Goal: Task Accomplishment & Management: Use online tool/utility

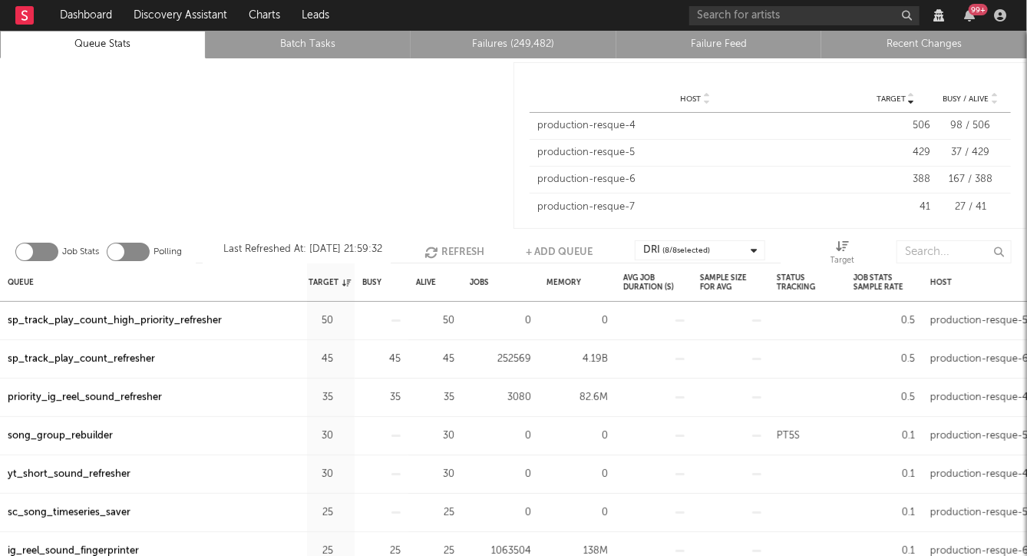
click at [386, 87] on div at bounding box center [257, 145] width 514 height 174
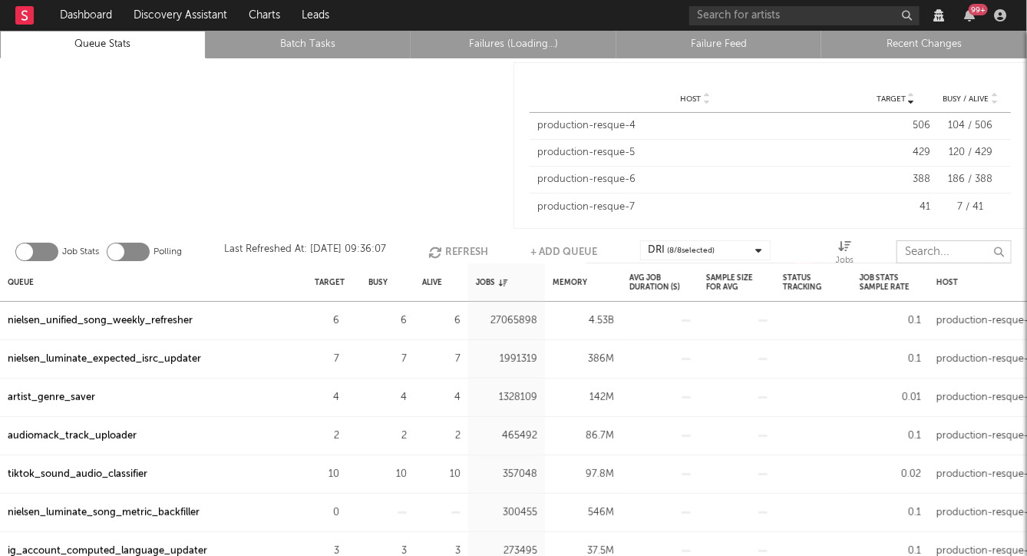
click at [943, 251] on input "text" at bounding box center [954, 251] width 115 height 23
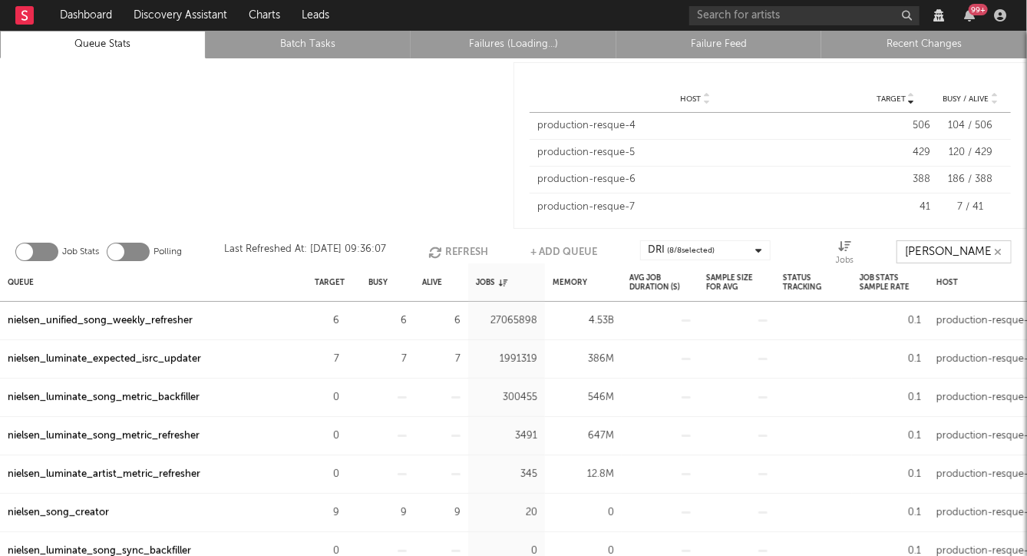
type input "[PERSON_NAME]"
click at [1004, 16] on icon "button" at bounding box center [1000, 15] width 12 height 12
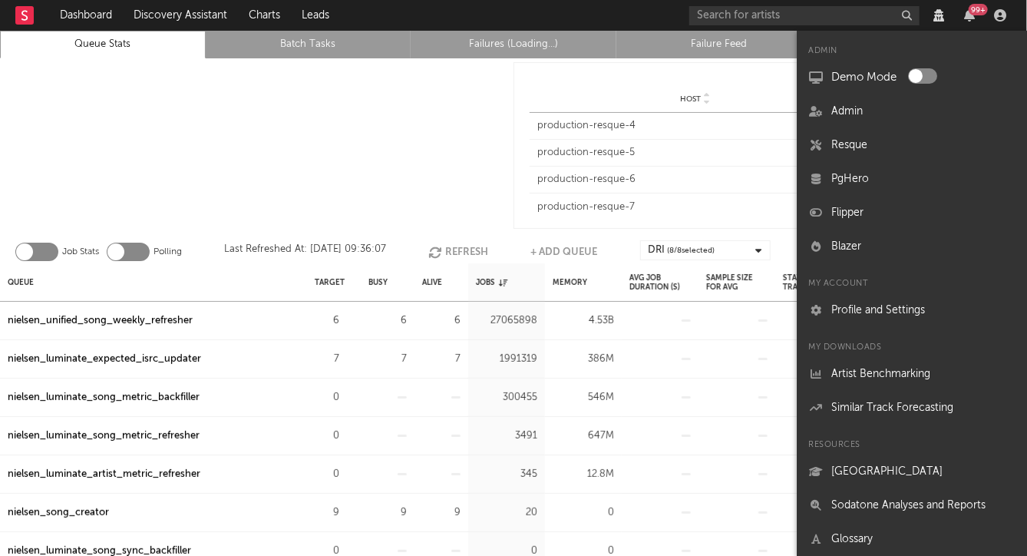
click at [271, 107] on div at bounding box center [257, 145] width 514 height 174
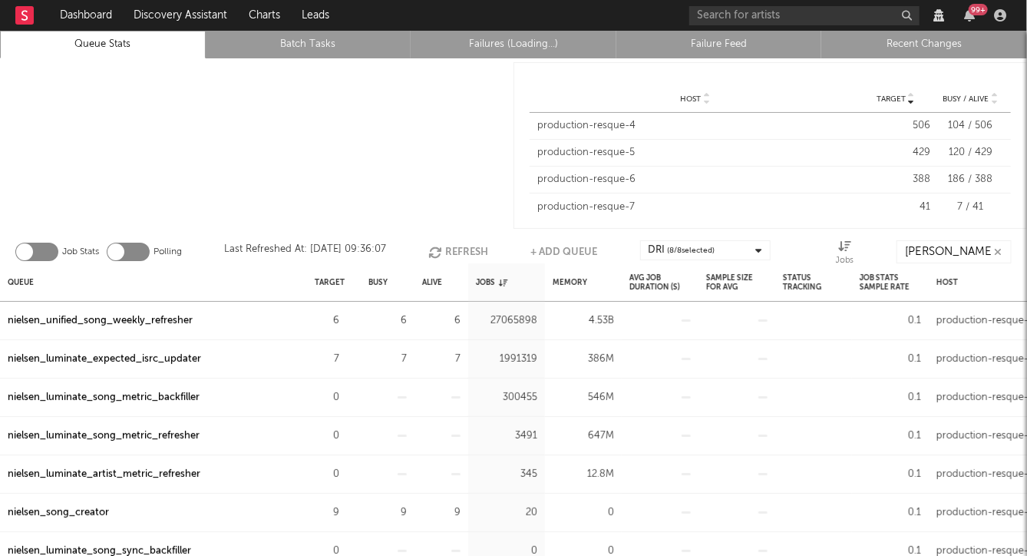
click at [507, 41] on link "Failures (Loading...)" at bounding box center [513, 44] width 189 height 18
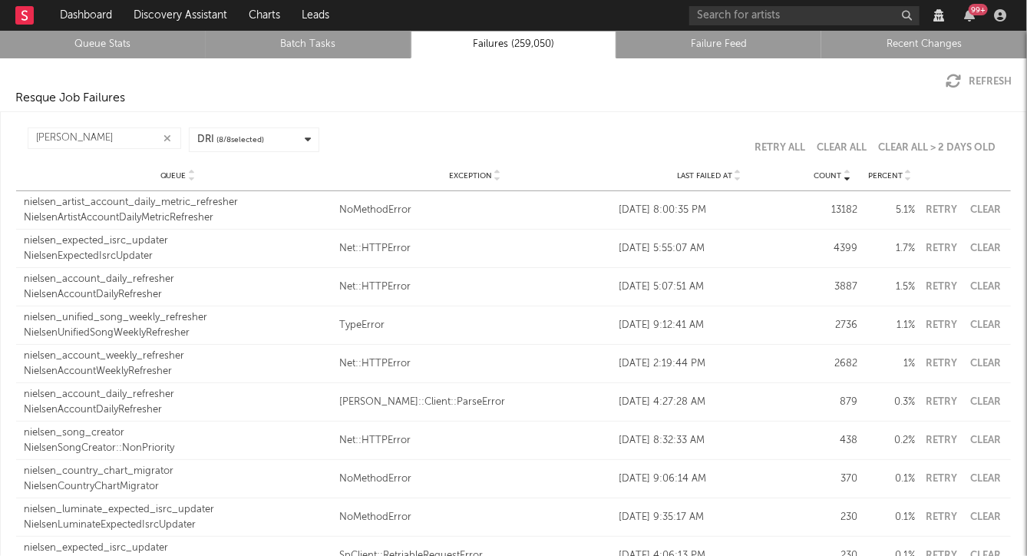
click at [137, 251] on div "NielsenExpectedIsrcUpdater" at bounding box center [178, 256] width 308 height 15
click at [100, 141] on input "nielsen" at bounding box center [105, 137] width 154 height 21
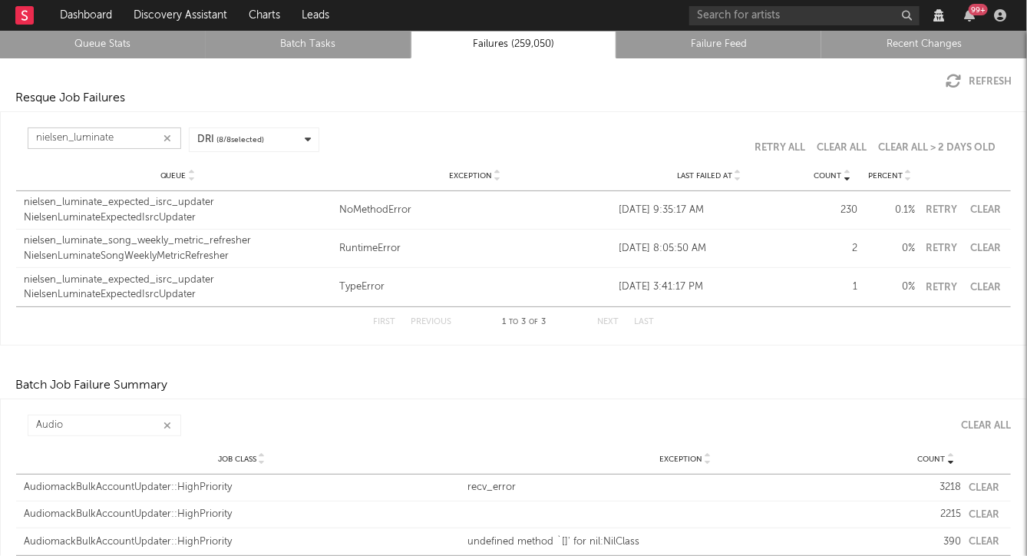
type input "nielsen_luminate"
click at [71, 213] on div "NielsenLuminateExpectedIsrcUpdater" at bounding box center [178, 217] width 308 height 15
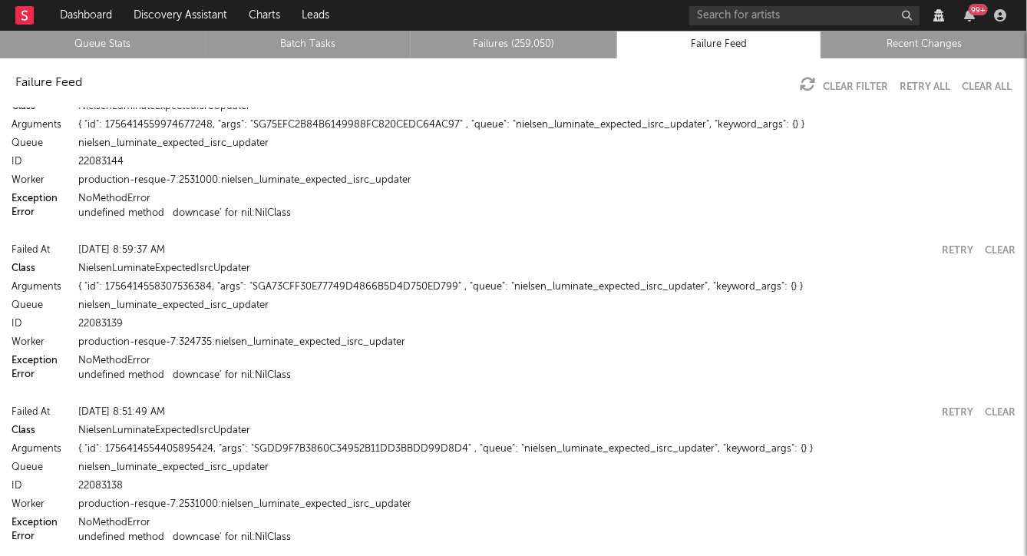
scroll to position [6029, 0]
click at [103, 35] on link "Queue Stats" at bounding box center [102, 44] width 189 height 18
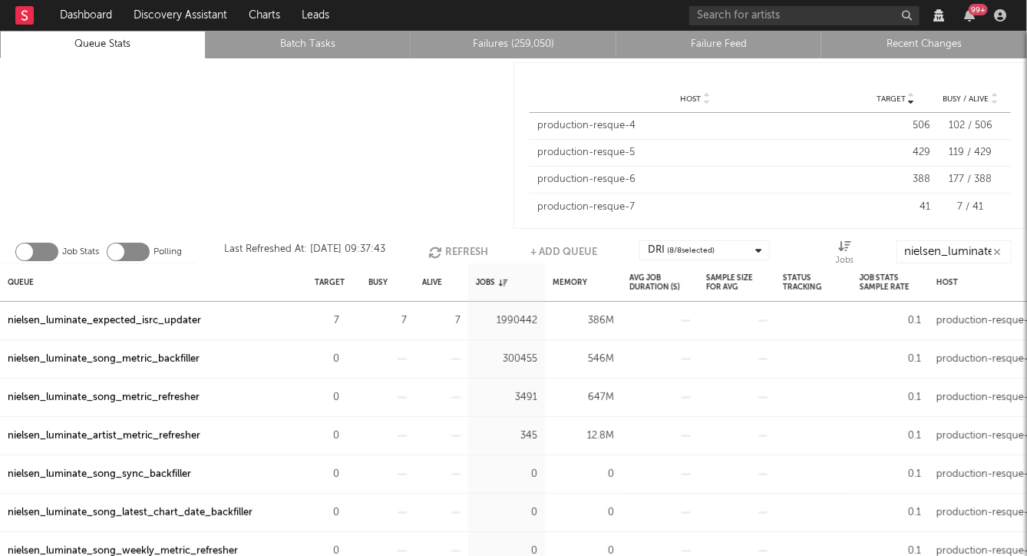
click at [104, 319] on div "nielsen_luminate_expected_isrc_updater" at bounding box center [104, 321] width 193 height 18
click at [345, 321] on icon "button" at bounding box center [348, 320] width 10 height 10
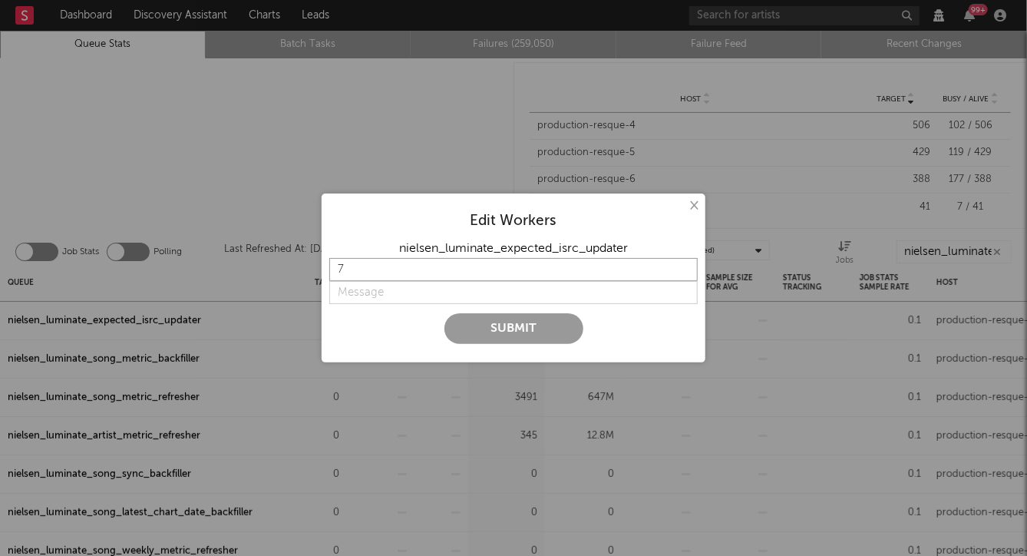
click at [357, 271] on input "7" at bounding box center [513, 269] width 368 height 23
type input "15"
click at [368, 288] on input "string" at bounding box center [513, 292] width 368 height 23
type input "Increase backfill rate"
click at [474, 334] on button "Submit" at bounding box center [513, 328] width 139 height 31
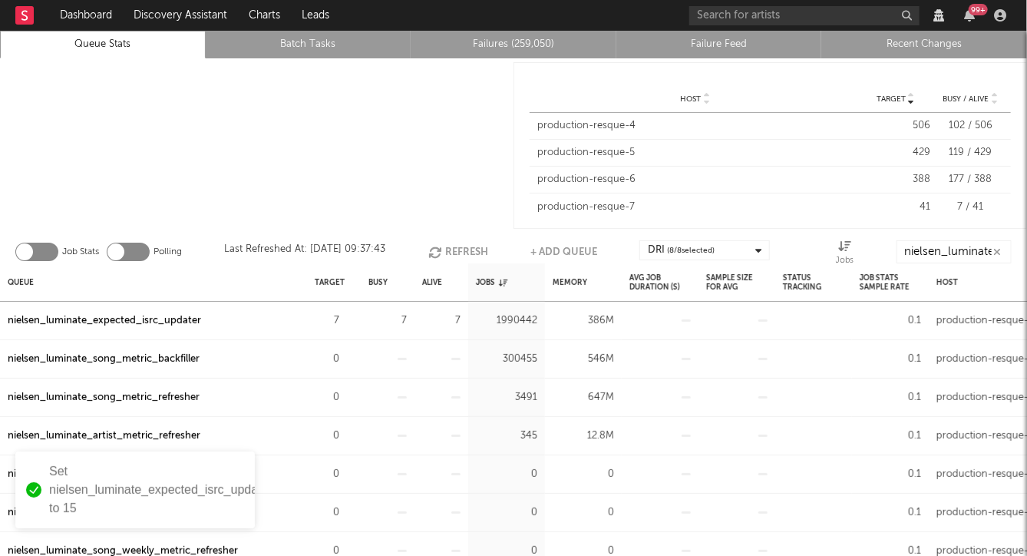
click at [348, 148] on div at bounding box center [257, 145] width 514 height 174
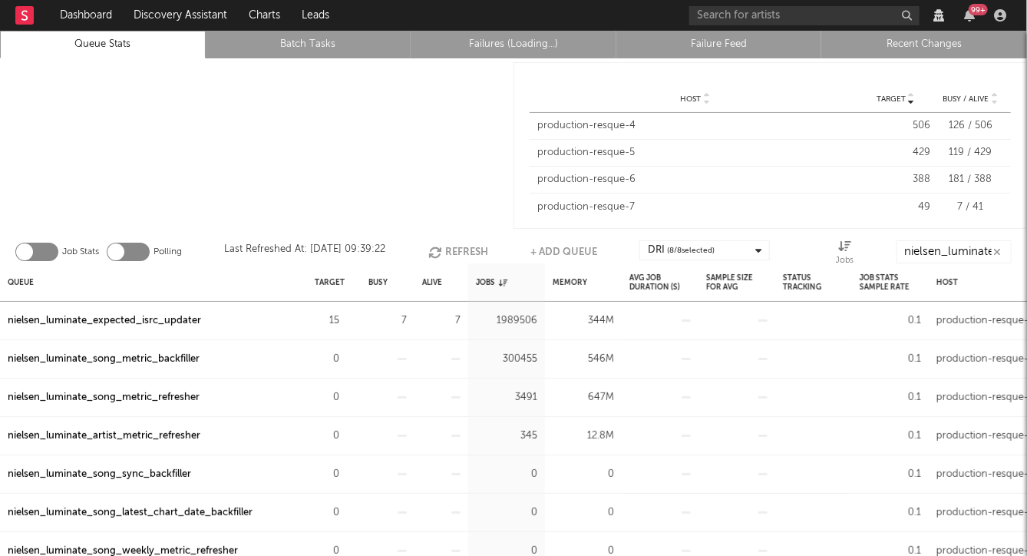
click at [922, 43] on link "Recent Changes" at bounding box center [924, 44] width 189 height 18
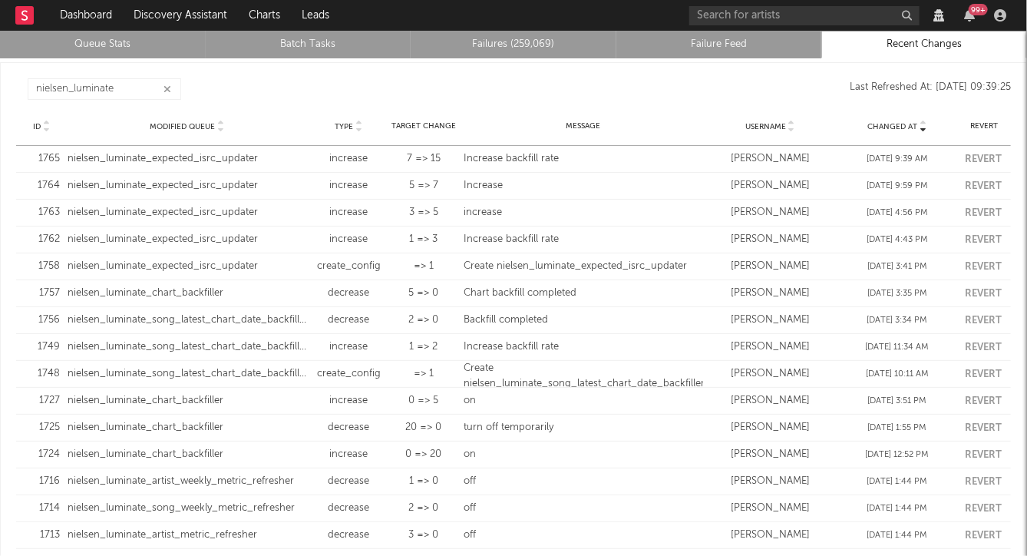
click at [129, 45] on link "Queue Stats" at bounding box center [102, 44] width 189 height 18
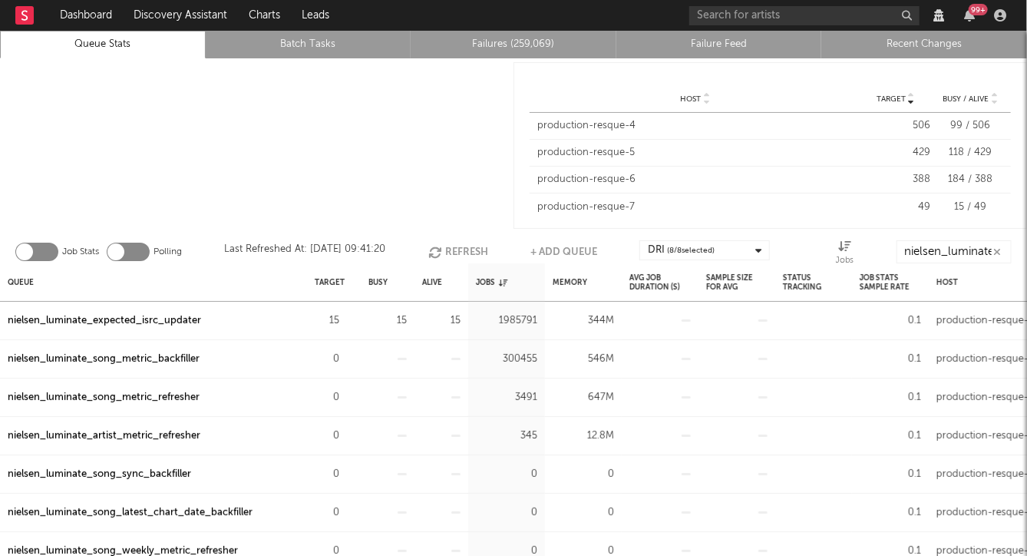
click at [143, 318] on div "nielsen_luminate_expected_isrc_updater" at bounding box center [104, 321] width 193 height 18
